Goal: Find contact information: Find contact information

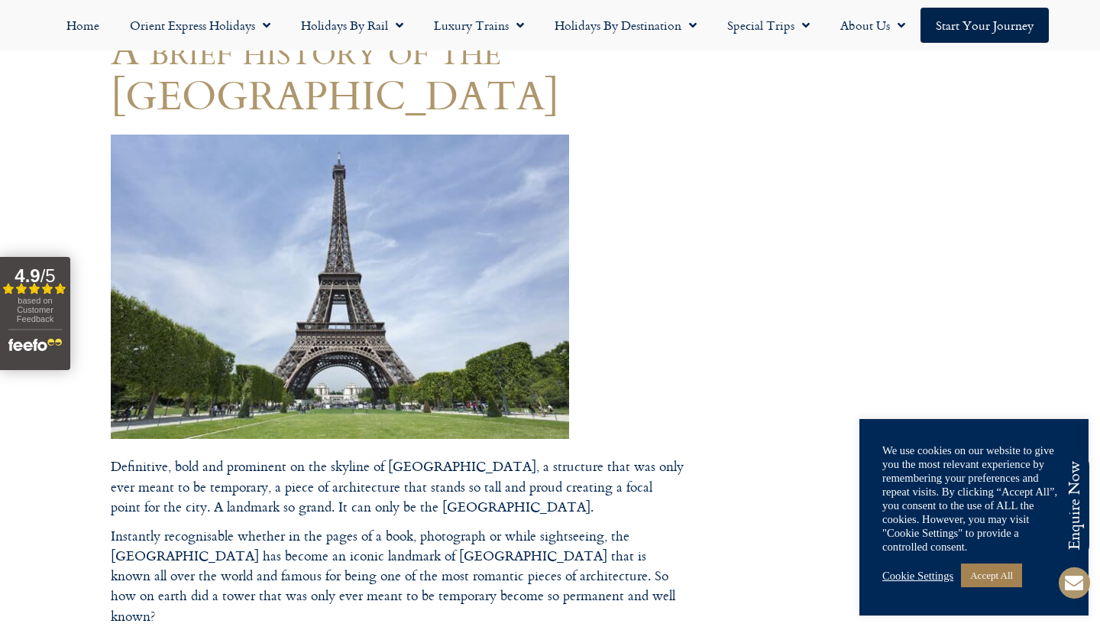
scroll to position [171, 0]
